Goal: Transaction & Acquisition: Download file/media

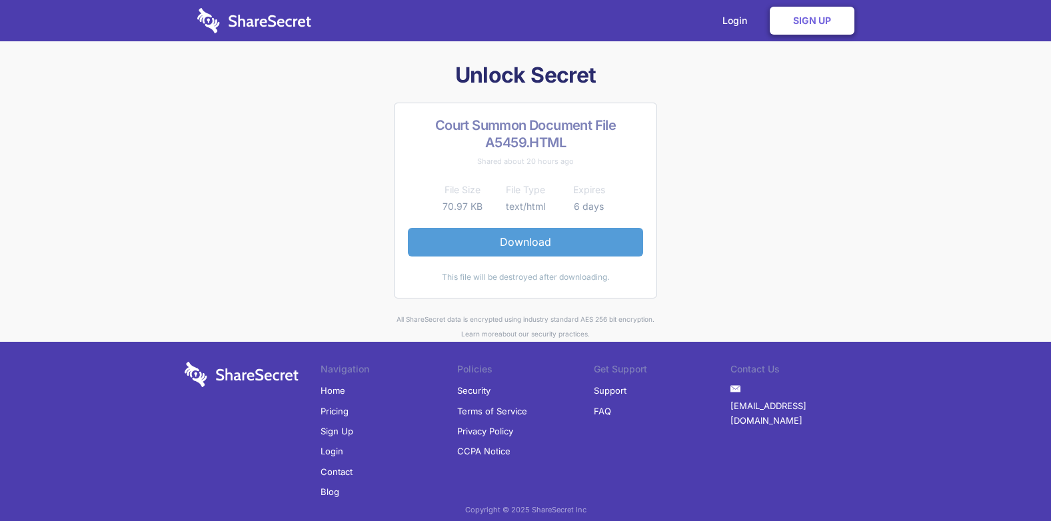
click at [542, 235] on link "Download" at bounding box center [525, 242] width 235 height 28
